Goal: Task Accomplishment & Management: Manage account settings

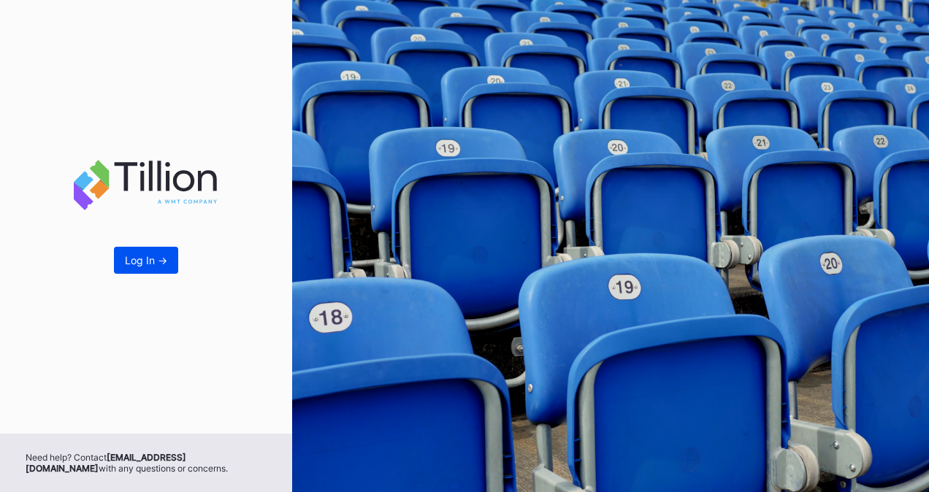
click at [135, 266] on div "Log In ->" at bounding box center [146, 260] width 42 height 12
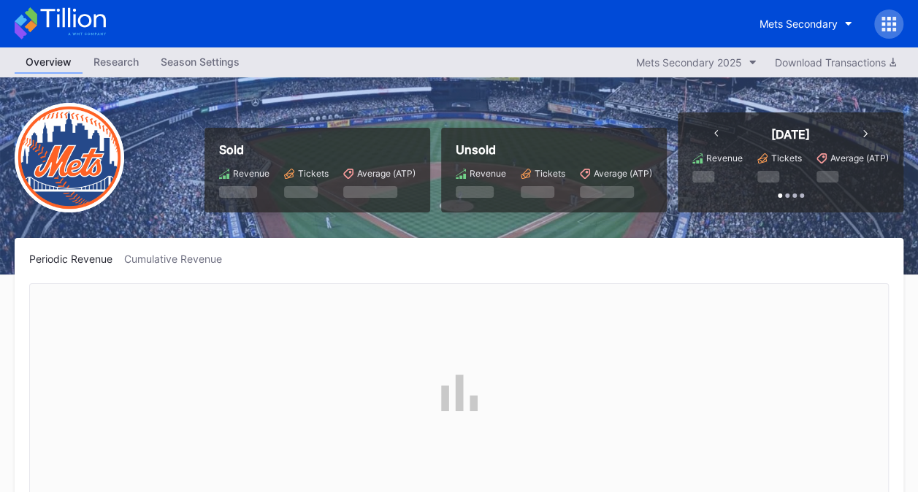
scroll to position [3038, 0]
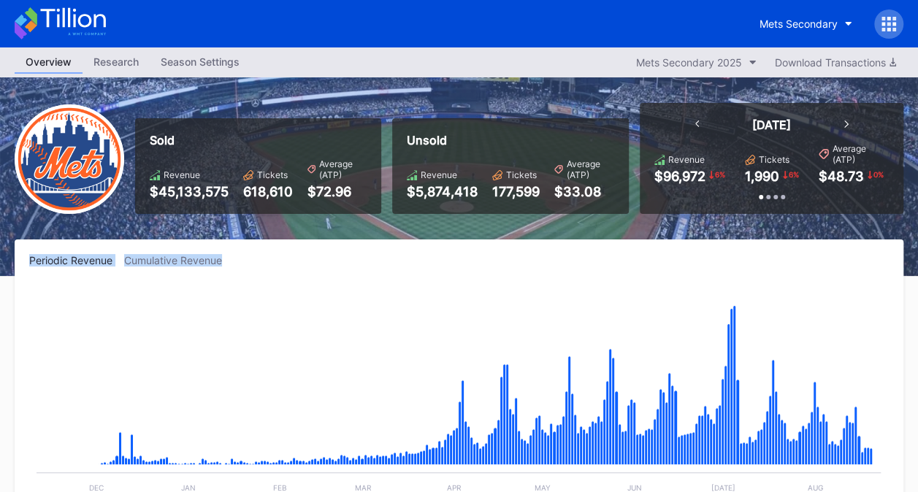
drag, startPoint x: 917, startPoint y: 169, endPoint x: 914, endPoint y: 251, distance: 82.6
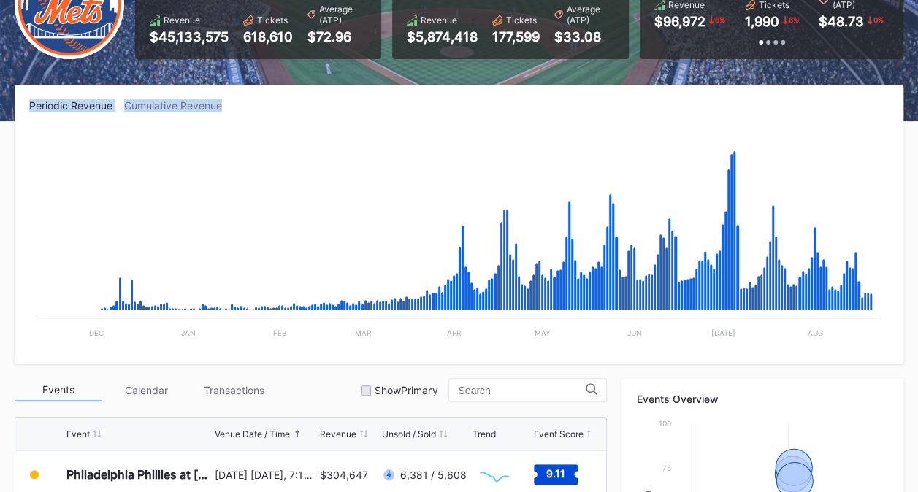
scroll to position [219, 0]
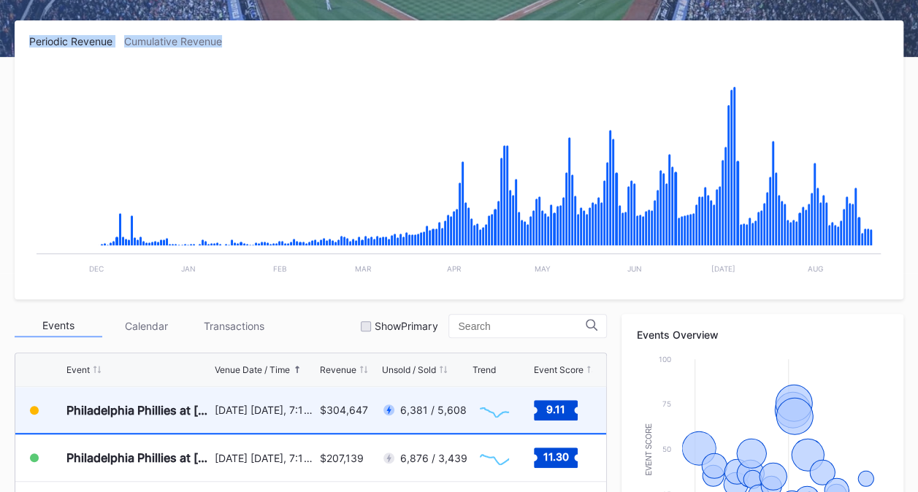
click at [260, 409] on div "[DATE] [DATE], 7:10PM" at bounding box center [266, 410] width 102 height 12
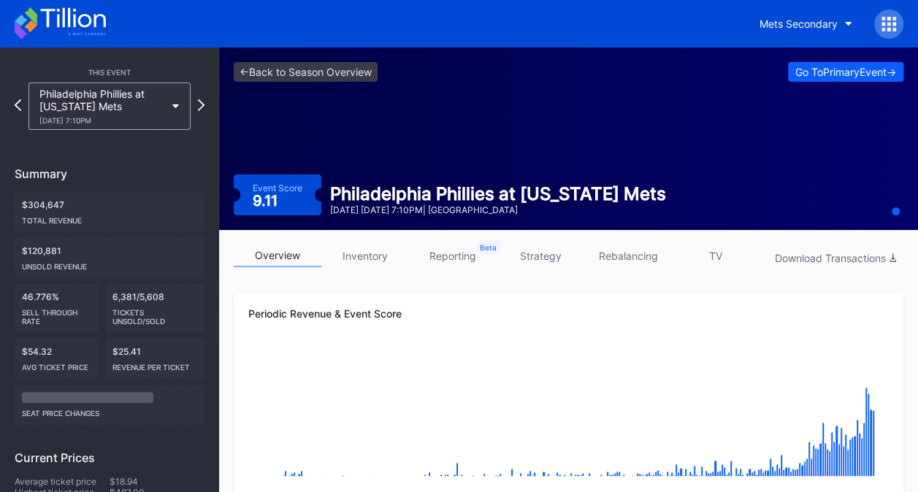
click at [714, 257] on link "TV" at bounding box center [716, 256] width 88 height 23
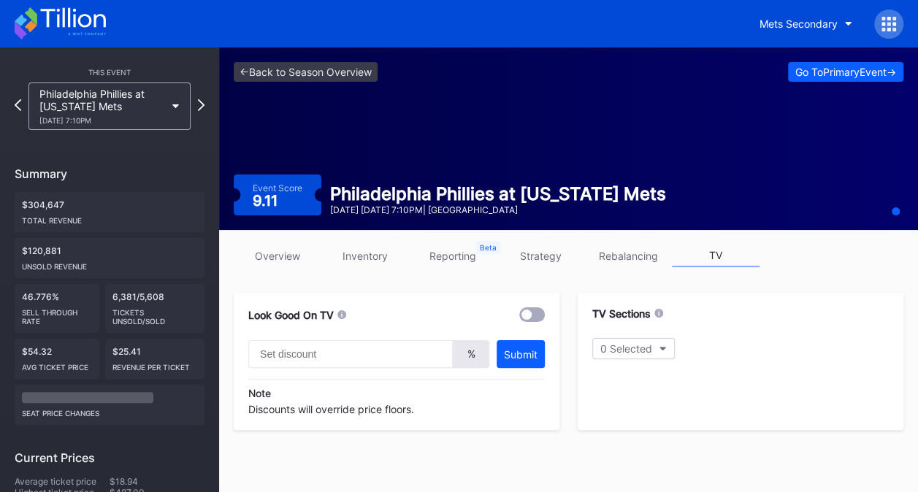
click at [305, 257] on link "overview" at bounding box center [278, 256] width 88 height 23
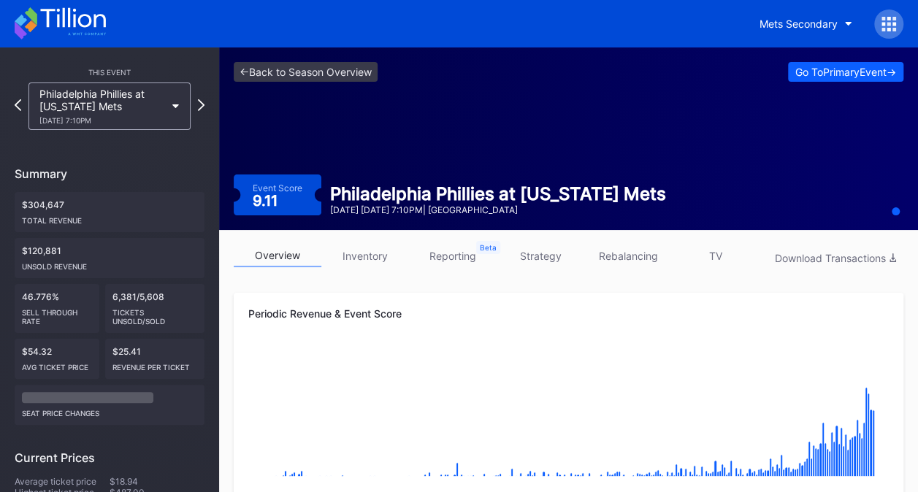
click at [341, 256] on link "inventory" at bounding box center [365, 256] width 88 height 23
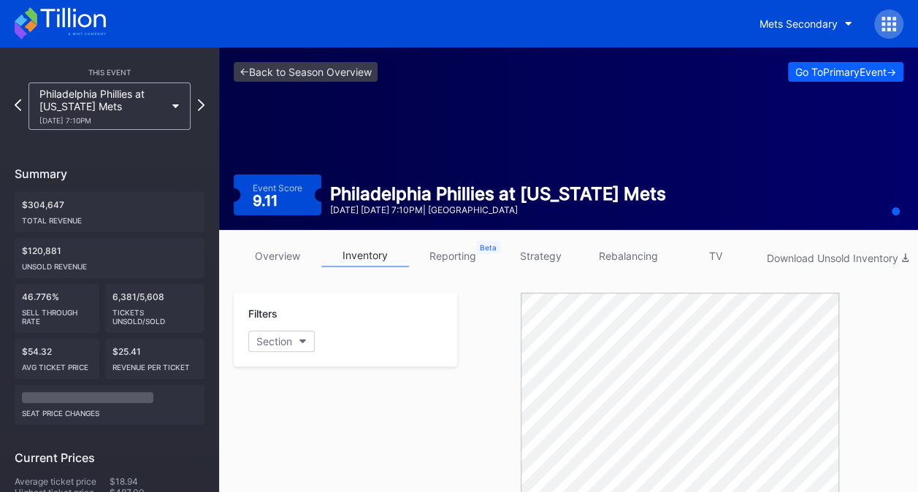
click at [295, 342] on button "Section" at bounding box center [281, 341] width 66 height 21
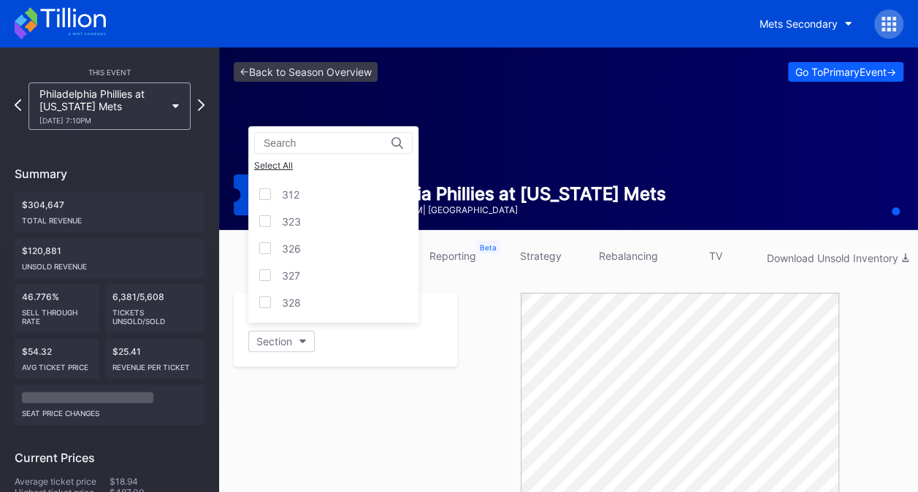
scroll to position [3226, 0]
click at [368, 301] on div "CADI" at bounding box center [333, 314] width 170 height 27
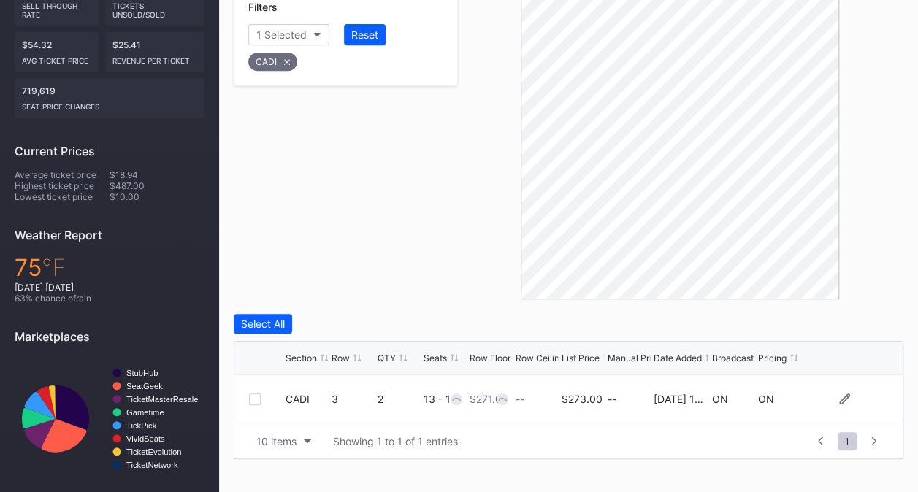
scroll to position [305, 0]
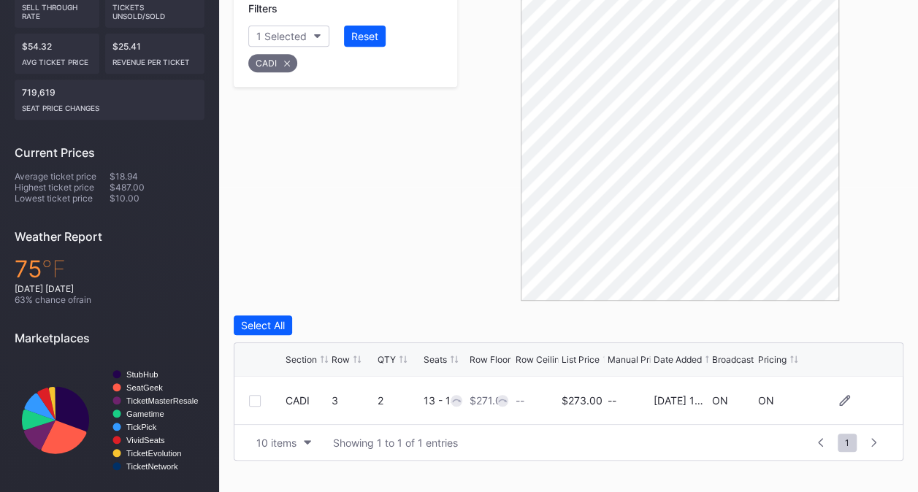
click at [253, 399] on div at bounding box center [255, 401] width 12 height 12
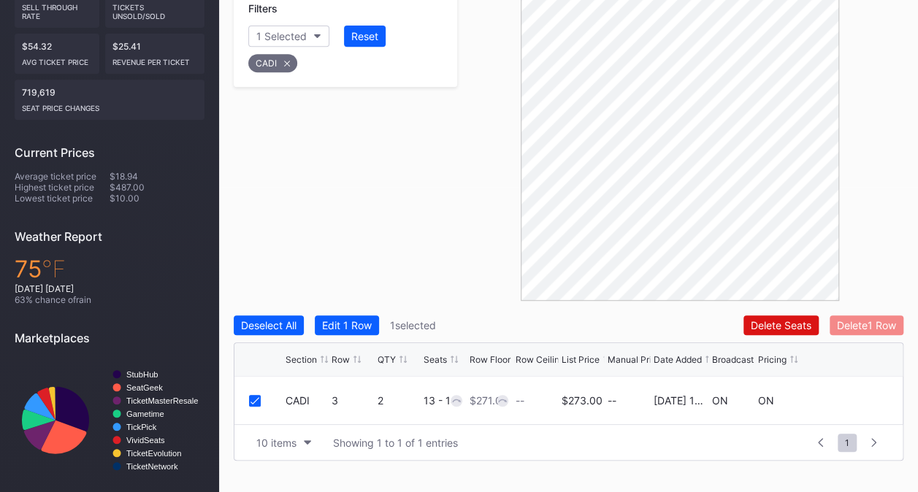
click at [894, 317] on button "Delete 1 Row" at bounding box center [867, 325] width 74 height 20
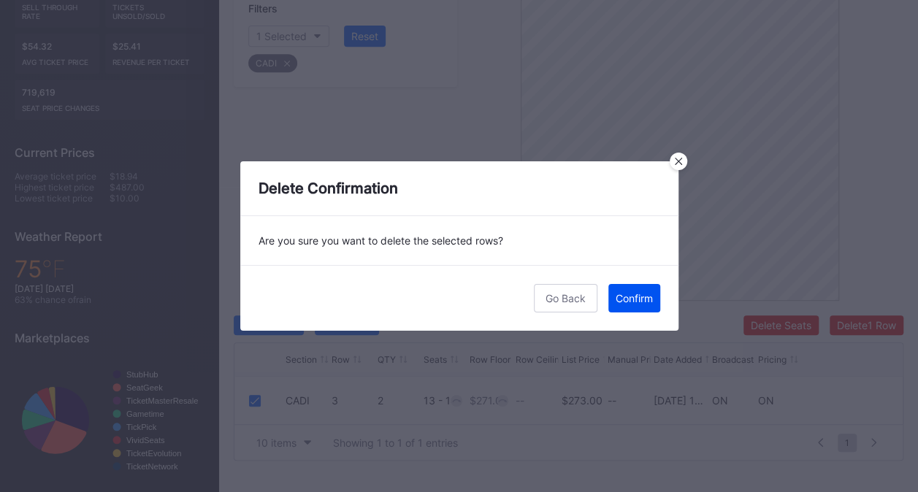
click at [659, 297] on button "Confirm" at bounding box center [634, 298] width 52 height 28
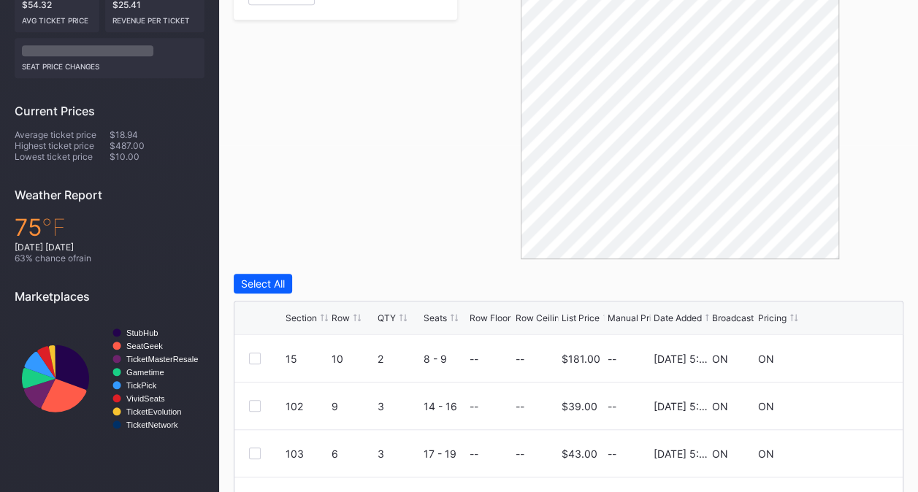
scroll to position [244, 0]
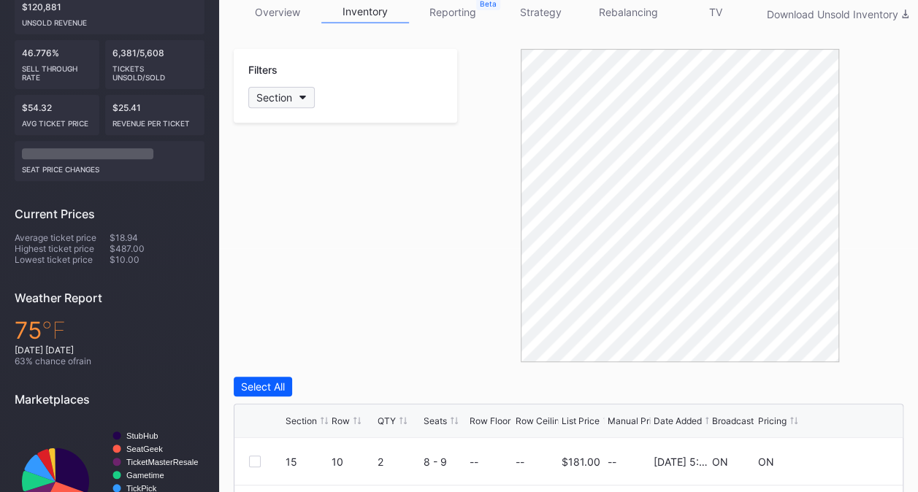
click at [296, 100] on button "Section" at bounding box center [281, 97] width 66 height 21
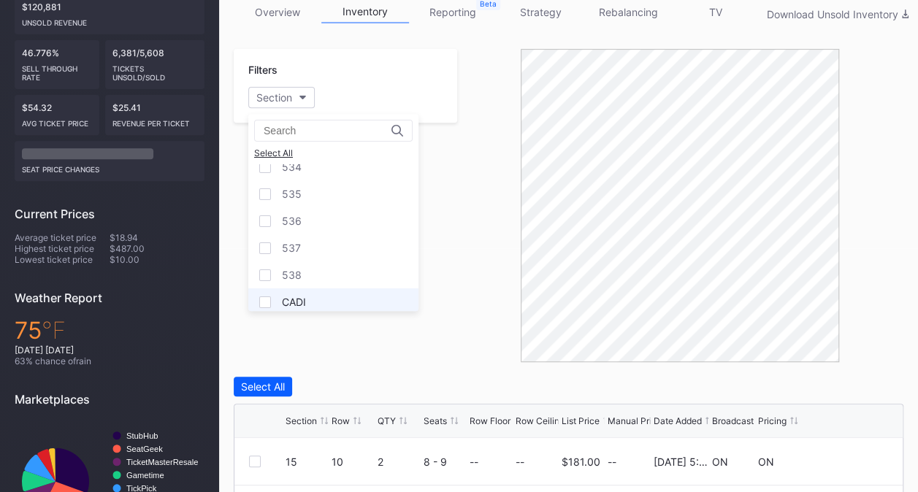
click at [372, 288] on div "CADI" at bounding box center [333, 301] width 170 height 27
click at [457, 283] on div at bounding box center [680, 205] width 446 height 313
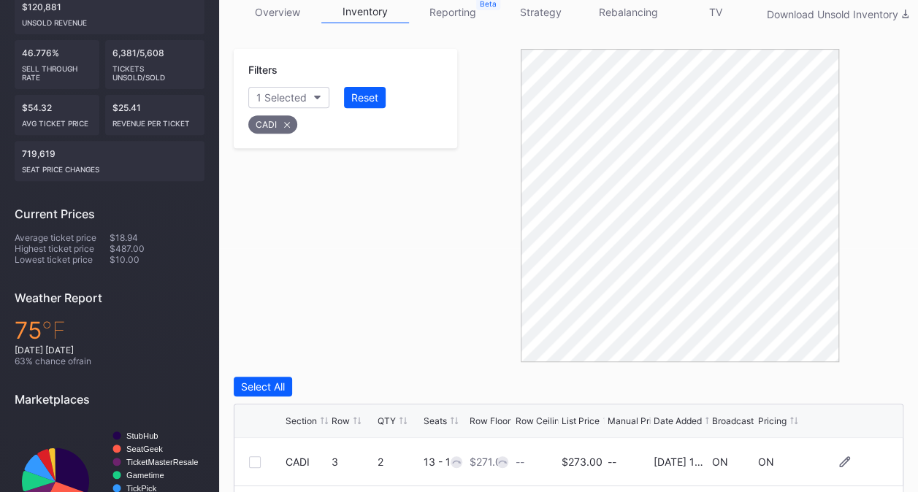
click at [257, 460] on div at bounding box center [255, 462] width 12 height 12
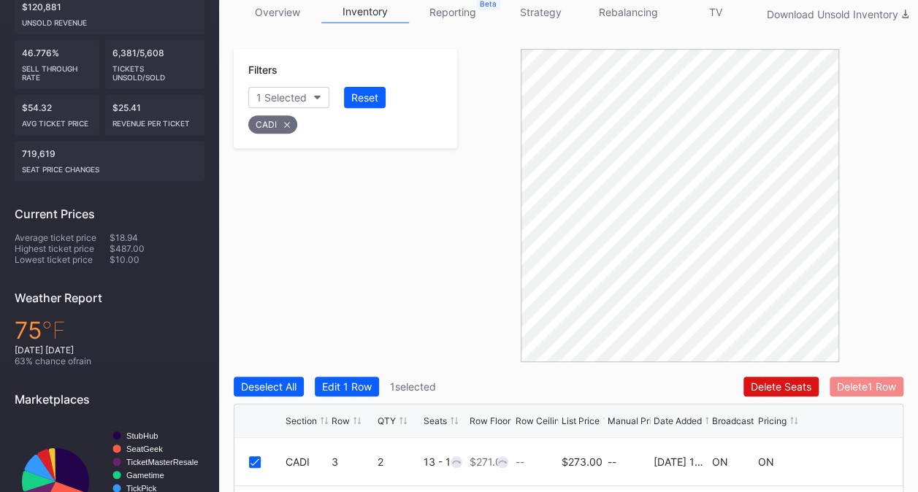
click at [856, 387] on div "Delete 1 Row" at bounding box center [866, 386] width 59 height 12
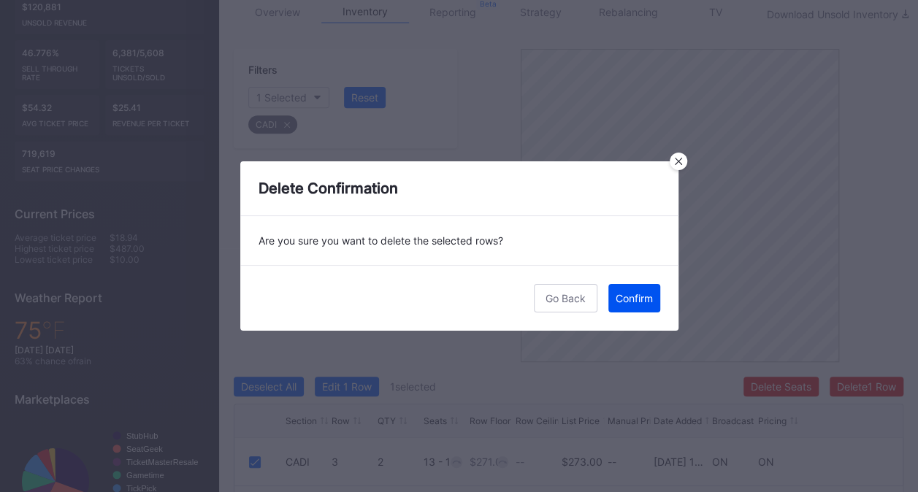
click at [631, 304] on button "Confirm" at bounding box center [634, 298] width 52 height 28
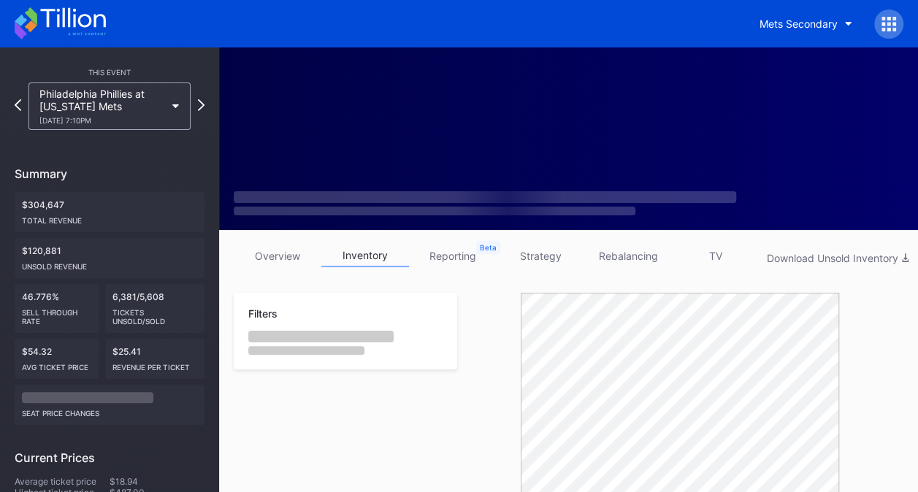
scroll to position [292, 0]
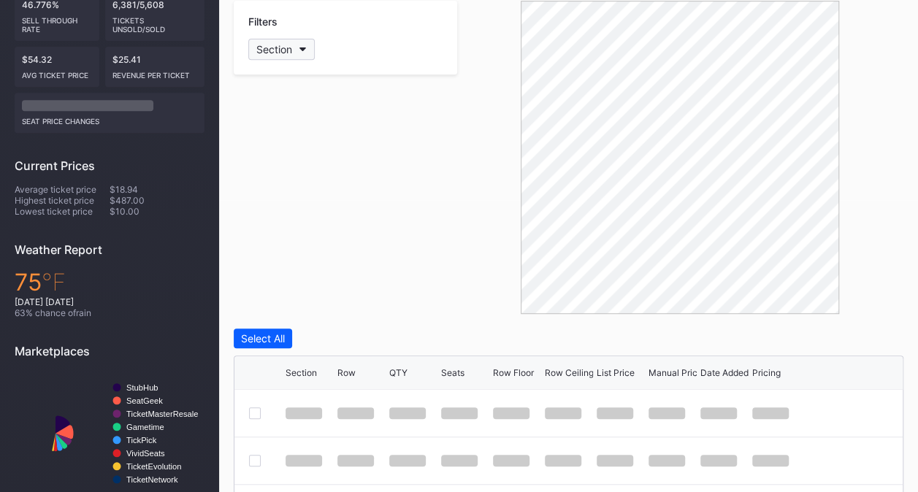
click at [288, 57] on button "Section" at bounding box center [281, 49] width 66 height 21
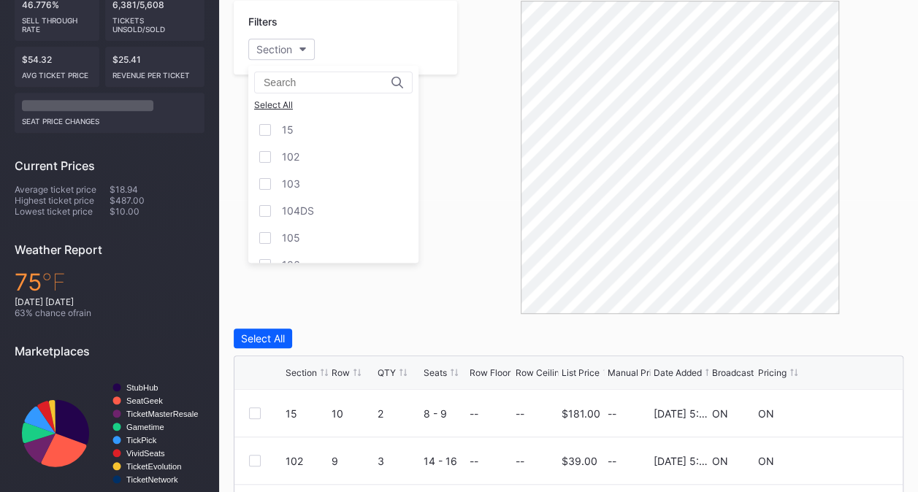
scroll to position [3226, 0]
click at [372, 240] on div "CADI" at bounding box center [333, 253] width 170 height 27
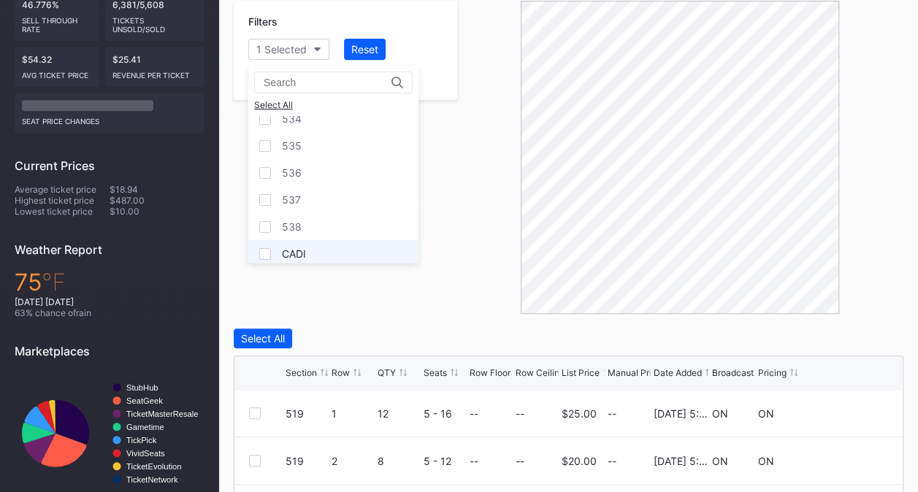
click at [381, 240] on div "CADI" at bounding box center [333, 253] width 170 height 27
click at [550, 343] on div "Select All" at bounding box center [569, 339] width 670 height 20
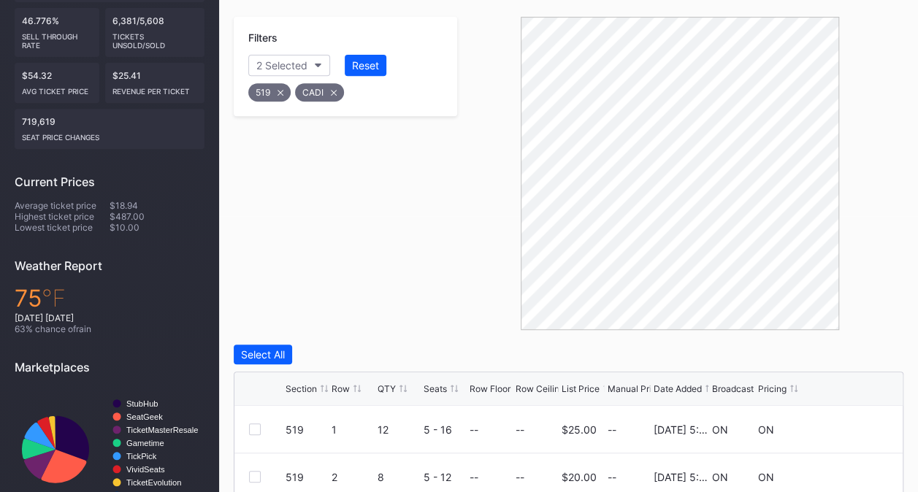
scroll to position [61, 0]
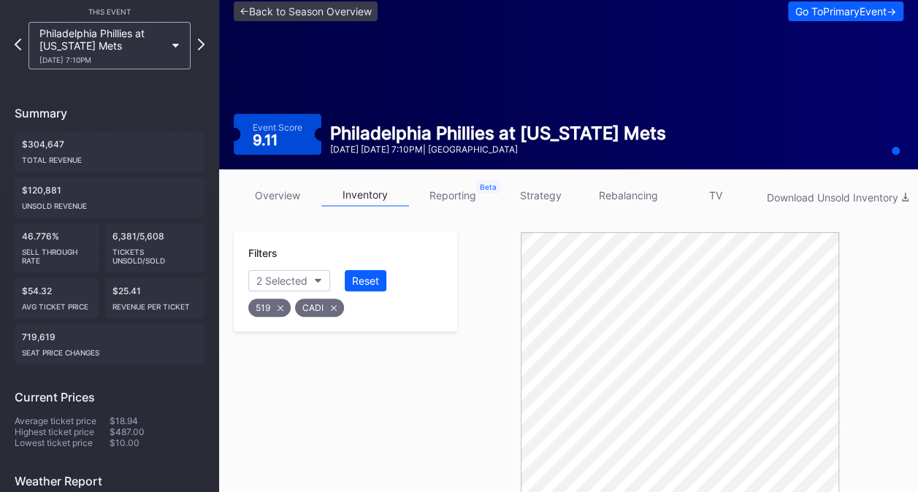
click at [283, 305] on icon at bounding box center [280, 308] width 6 height 6
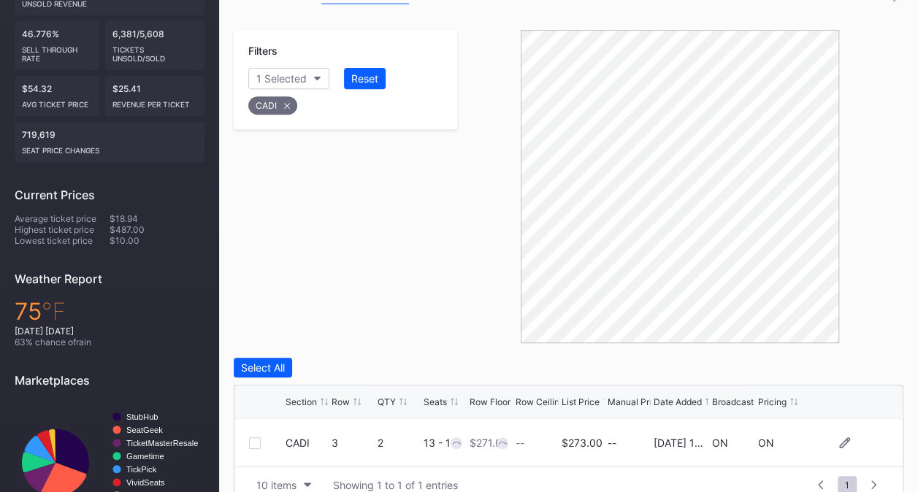
scroll to position [305, 0]
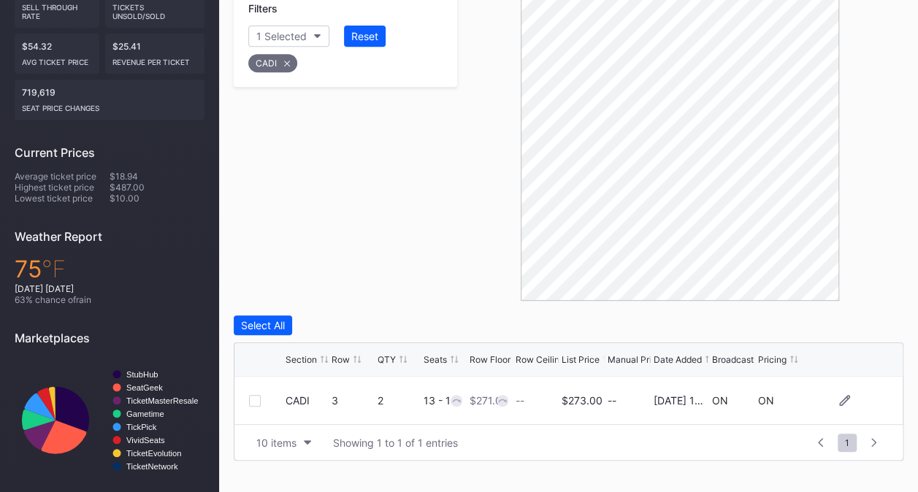
click at [249, 404] on div at bounding box center [267, 401] width 37 height 12
click at [259, 395] on div at bounding box center [255, 401] width 12 height 12
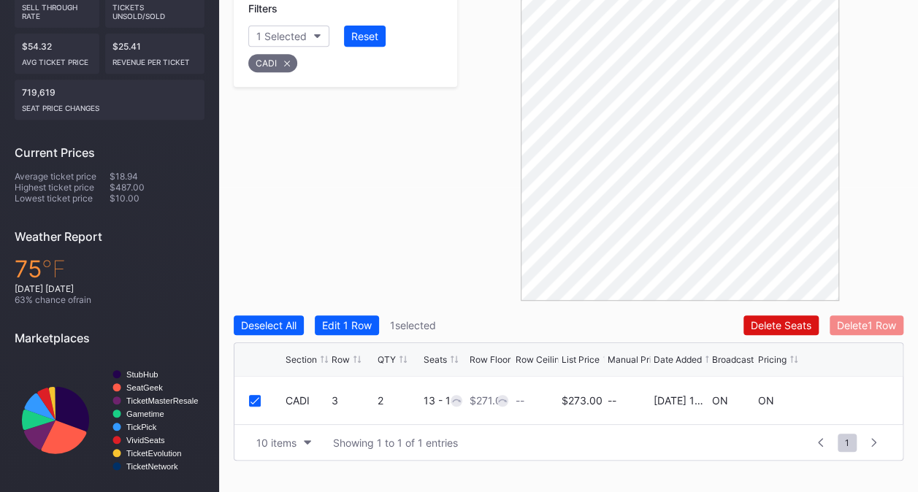
click at [857, 320] on div "Delete 1 Row" at bounding box center [866, 325] width 59 height 12
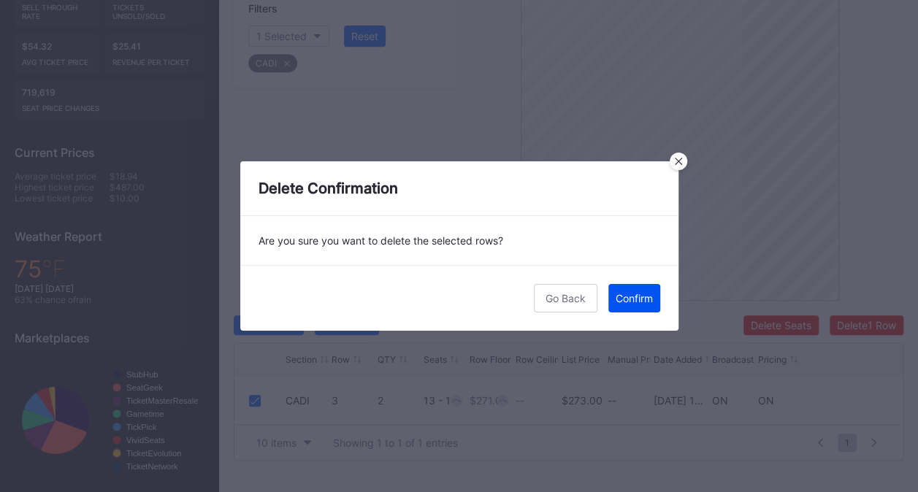
click at [632, 298] on div "Confirm" at bounding box center [634, 298] width 37 height 12
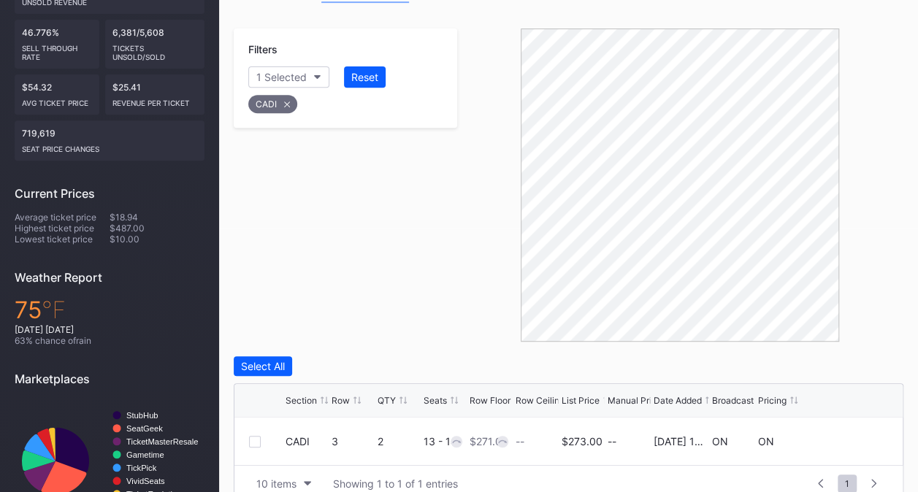
scroll to position [232, 0]
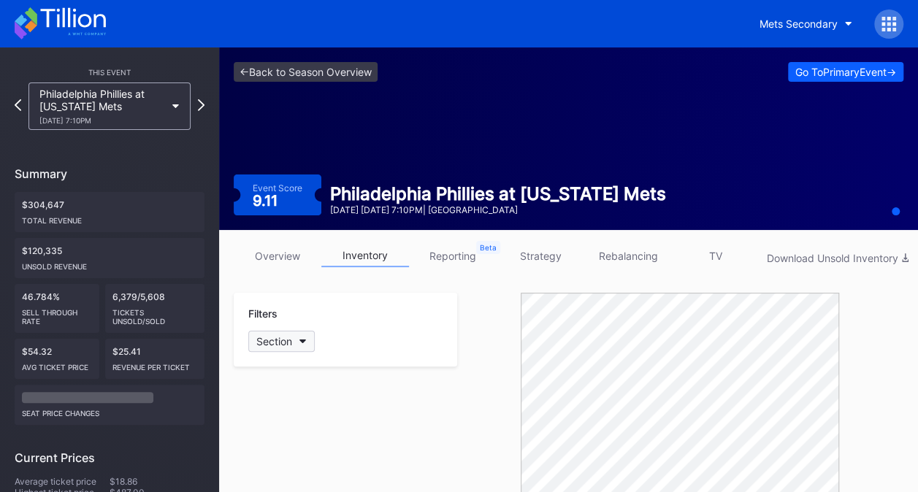
click at [298, 336] on button "Section" at bounding box center [281, 341] width 66 height 21
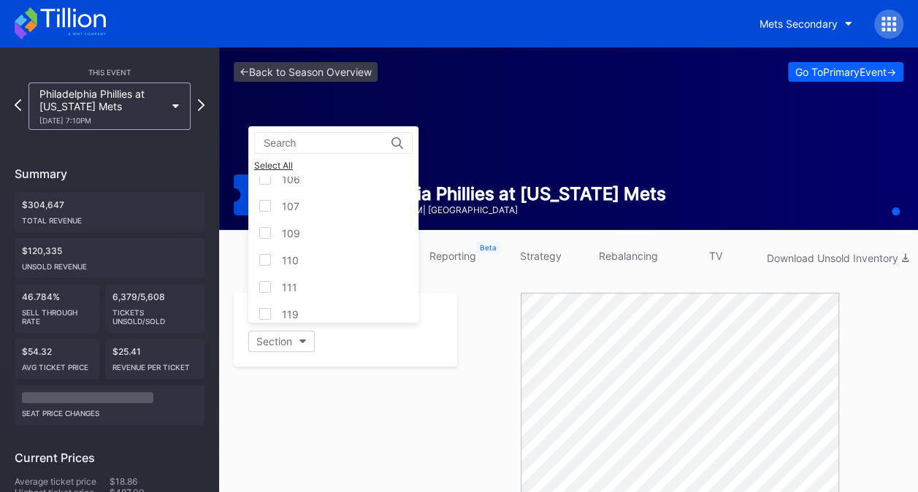
scroll to position [3199, 0]
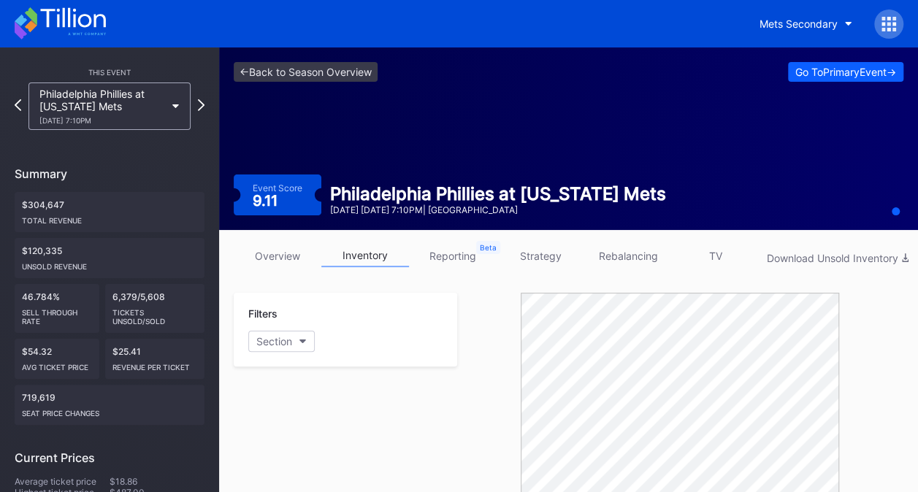
click at [60, 20] on icon at bounding box center [60, 23] width 91 height 32
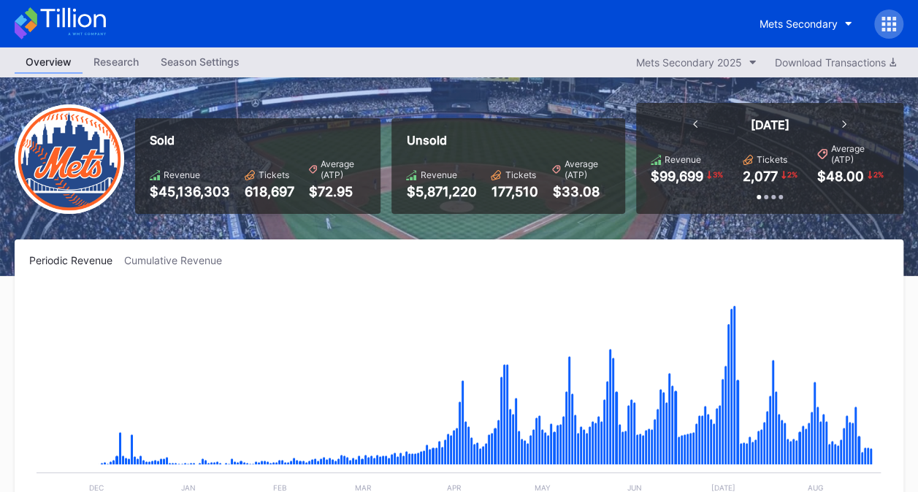
scroll to position [611, 0]
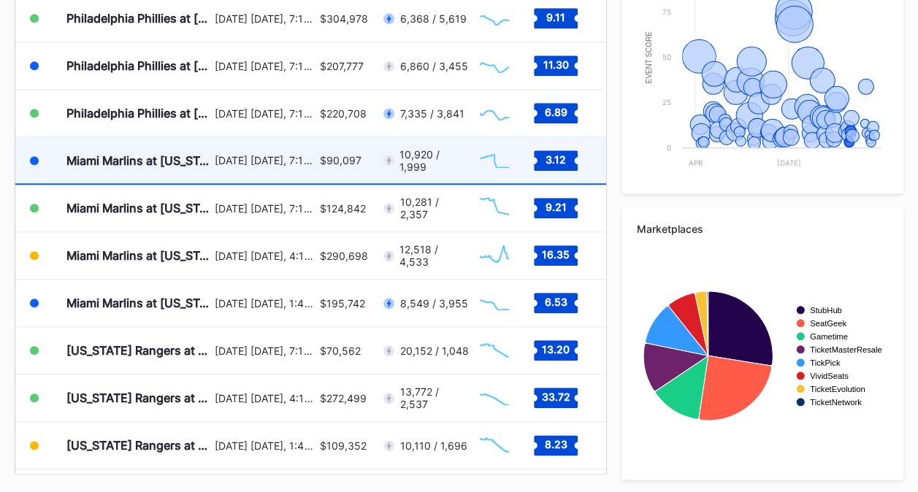
click at [310, 162] on div "[DATE] [DATE], 7:10PM" at bounding box center [266, 160] width 102 height 12
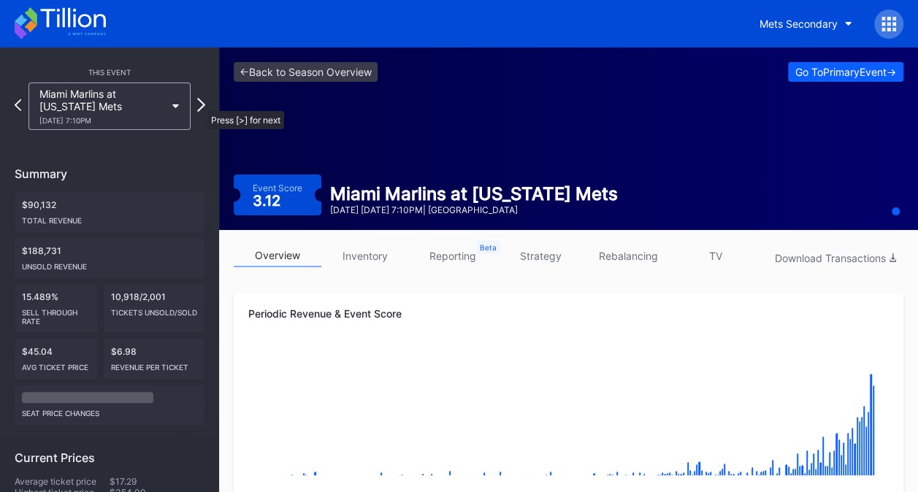
click at [200, 104] on icon at bounding box center [201, 105] width 8 height 14
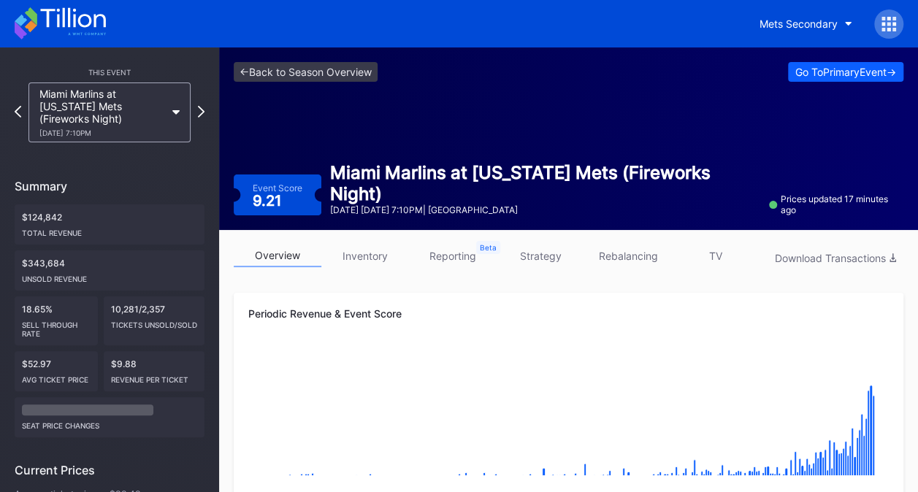
click at [548, 249] on link "strategy" at bounding box center [541, 256] width 88 height 23
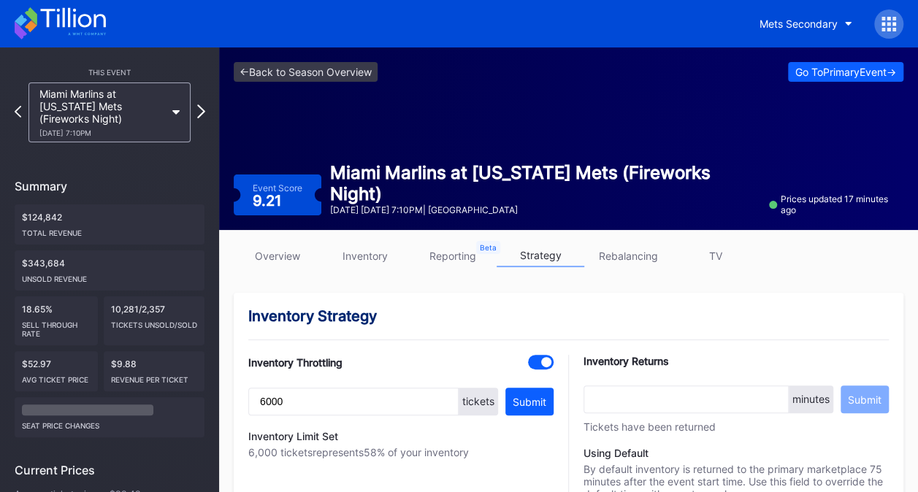
click at [200, 108] on icon at bounding box center [201, 111] width 8 height 14
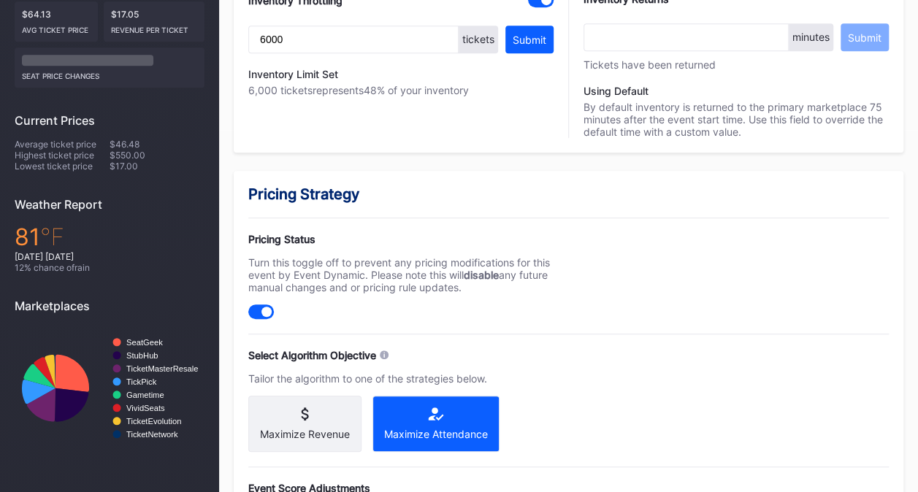
scroll to position [760, 0]
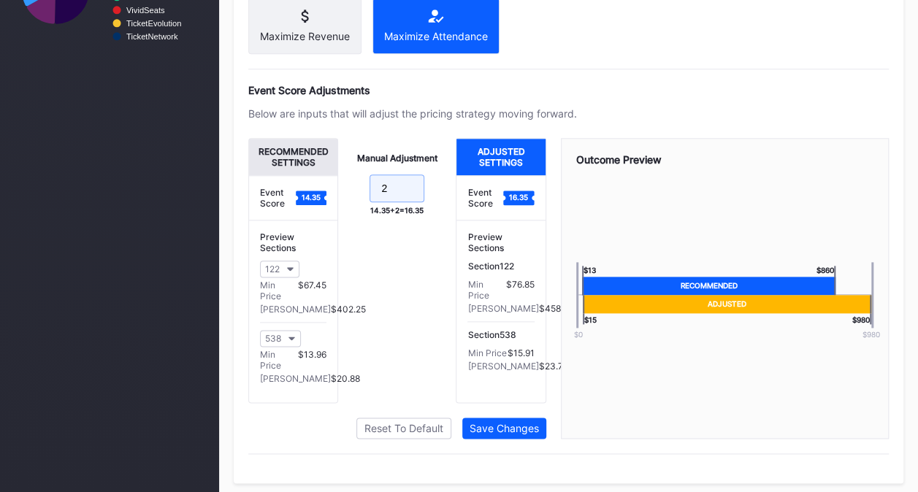
drag, startPoint x: 399, startPoint y: 196, endPoint x: 257, endPoint y: 183, distance: 142.3
click at [257, 183] on div "Recommended Settings Event Score 14.35 Preview Sections 122 Min Price $67.45 Ma…" at bounding box center [397, 270] width 298 height 265
type input "0"
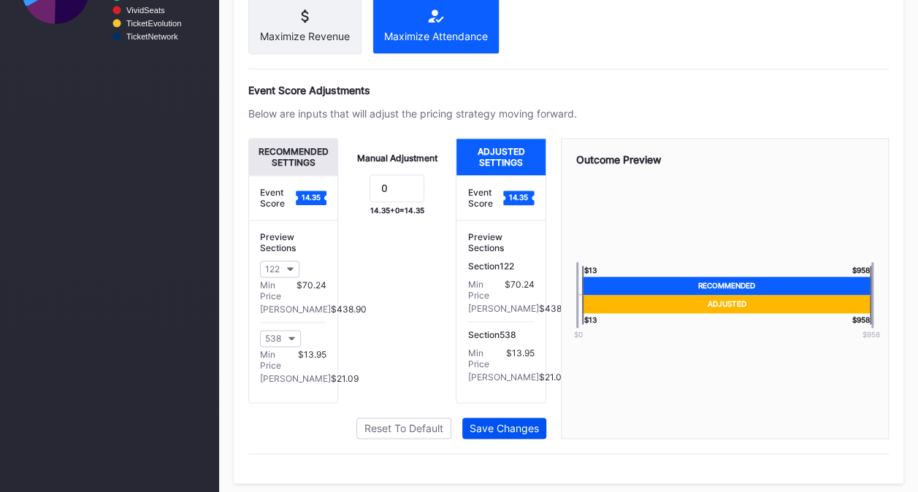
click at [521, 431] on div "Save Changes" at bounding box center [504, 428] width 69 height 12
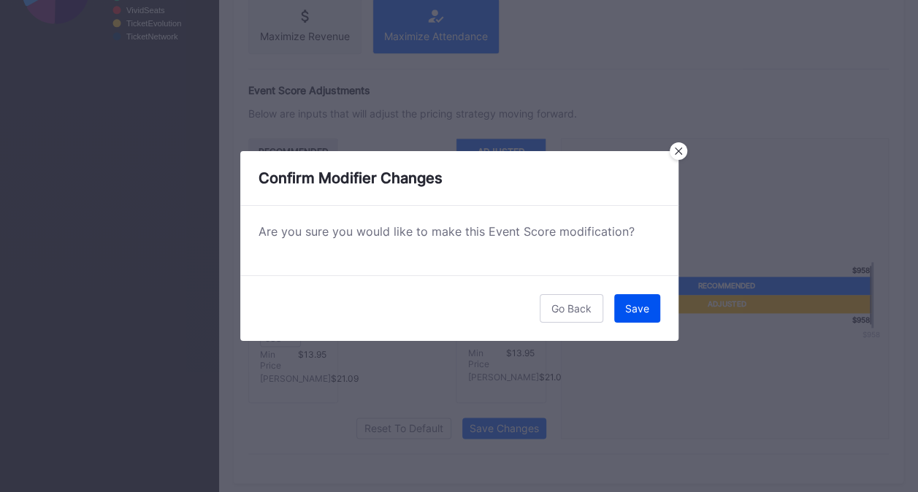
click at [640, 306] on div "Save" at bounding box center [637, 308] width 24 height 12
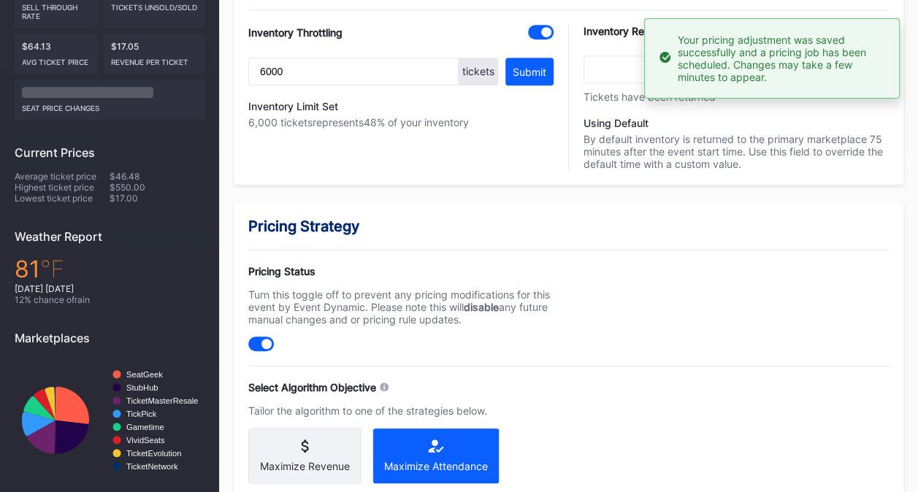
scroll to position [0, 0]
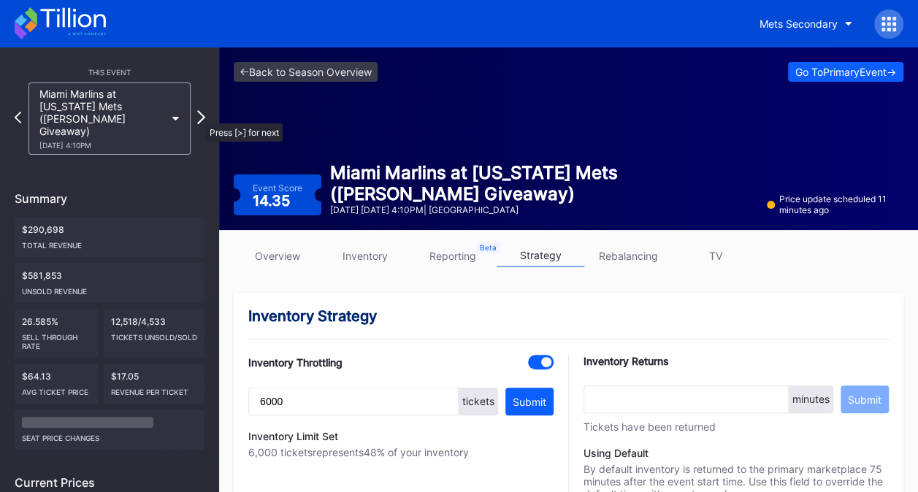
click at [199, 116] on icon at bounding box center [201, 117] width 8 height 14
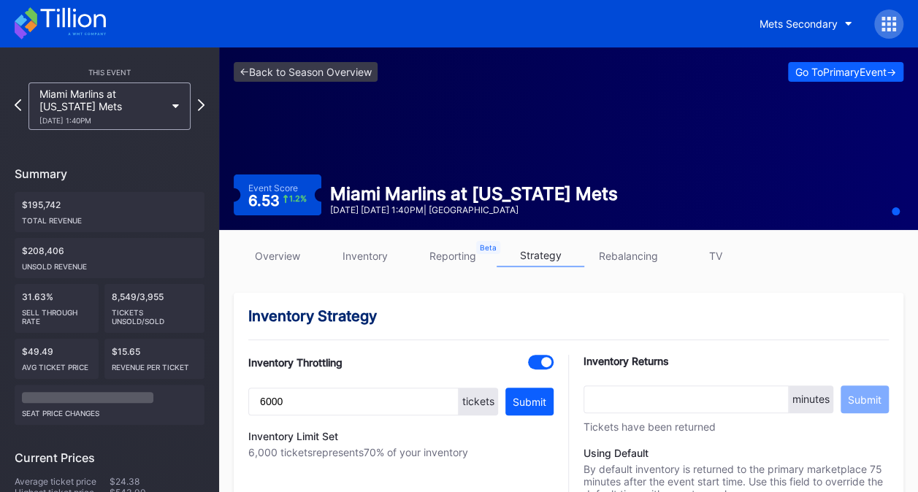
click at [77, 18] on icon at bounding box center [60, 23] width 91 height 32
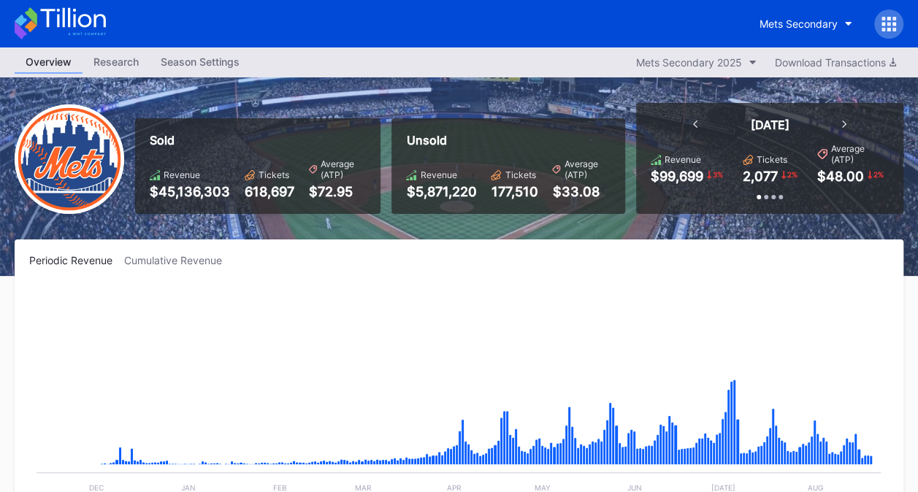
scroll to position [3038, 0]
